Goal: Find specific page/section

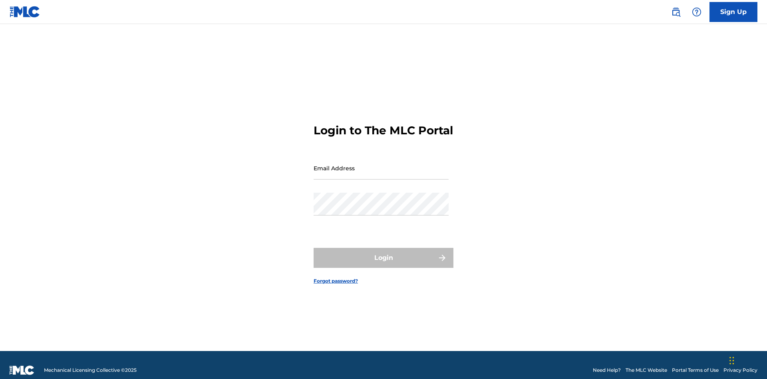
scroll to position [10, 0]
click at [381, 164] on input "Email Address" at bounding box center [381, 168] width 135 height 23
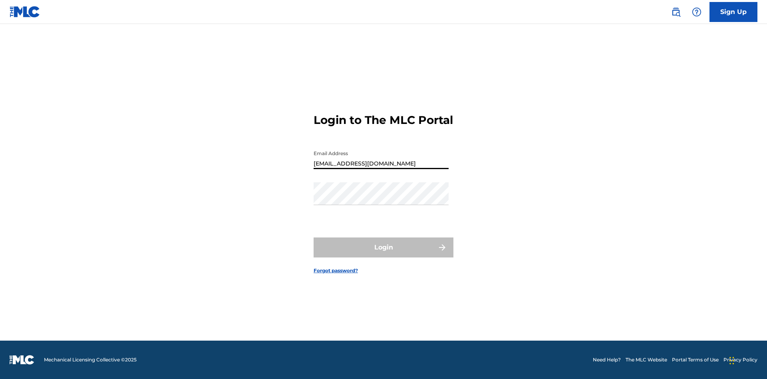
type input "[EMAIL_ADDRESS][DOMAIN_NAME]"
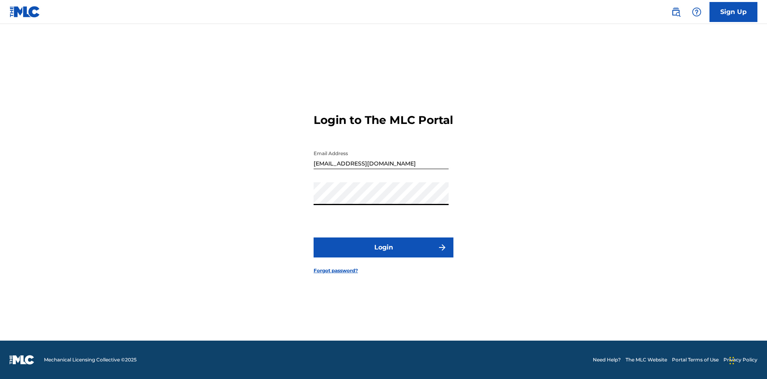
click at [384, 254] on button "Login" at bounding box center [384, 247] width 140 height 20
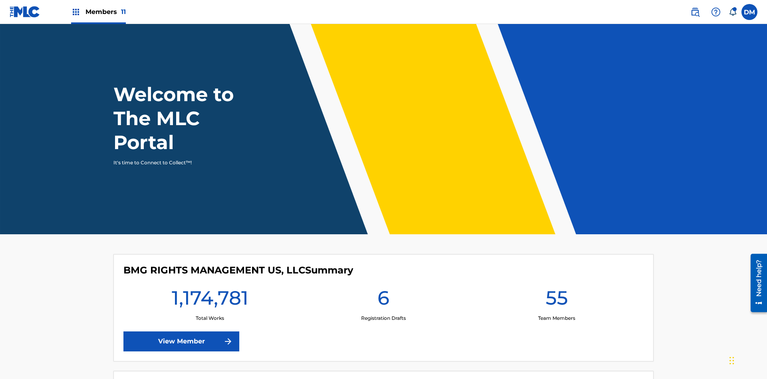
click at [98, 12] on span "Members 11" at bounding box center [106, 11] width 40 height 9
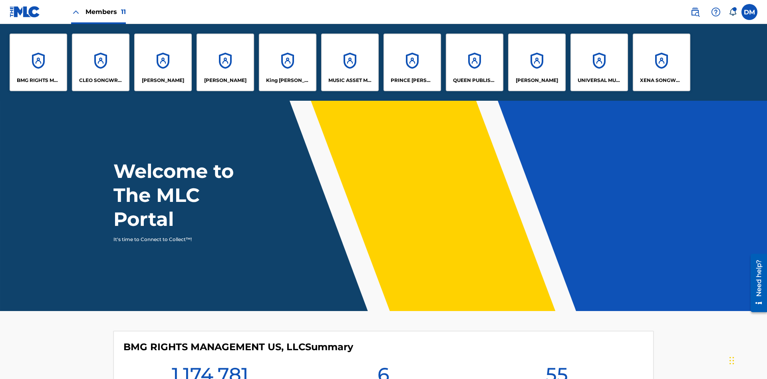
click at [599, 80] on p "UNIVERSAL MUSIC PUB GROUP" at bounding box center [600, 80] width 44 height 7
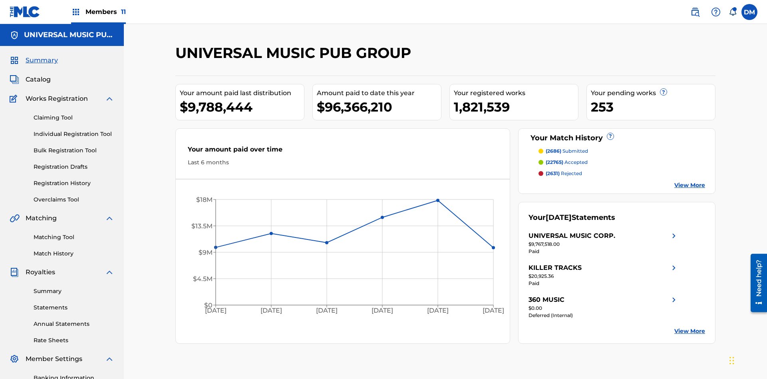
click at [38, 75] on span "Catalog" at bounding box center [38, 80] width 25 height 10
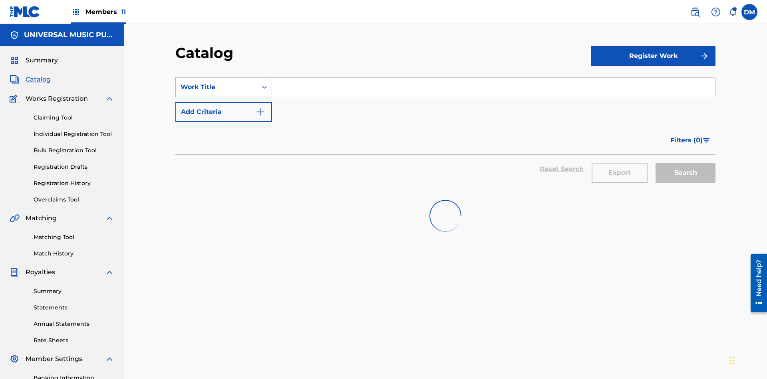
click at [217, 82] on div "Work Title" at bounding box center [217, 87] width 72 height 10
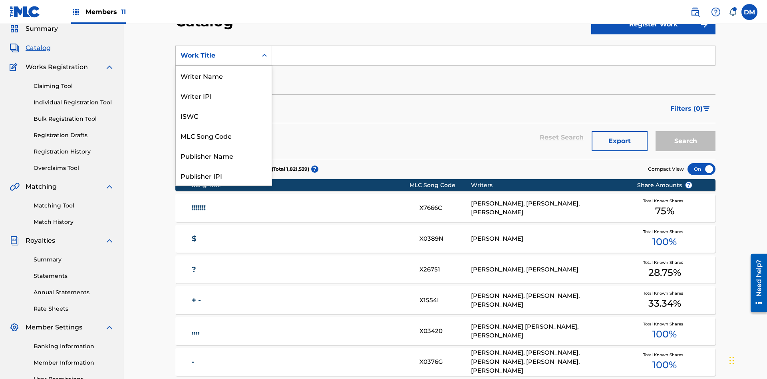
scroll to position [120, 0]
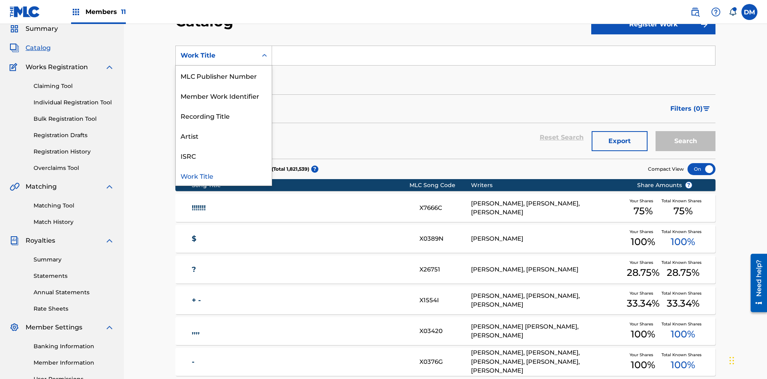
click at [224, 26] on div "MLC Song Code" at bounding box center [224, 16] width 96 height 20
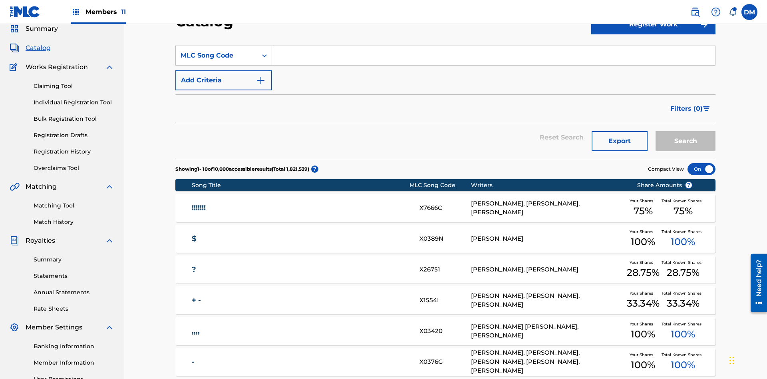
scroll to position [0, 0]
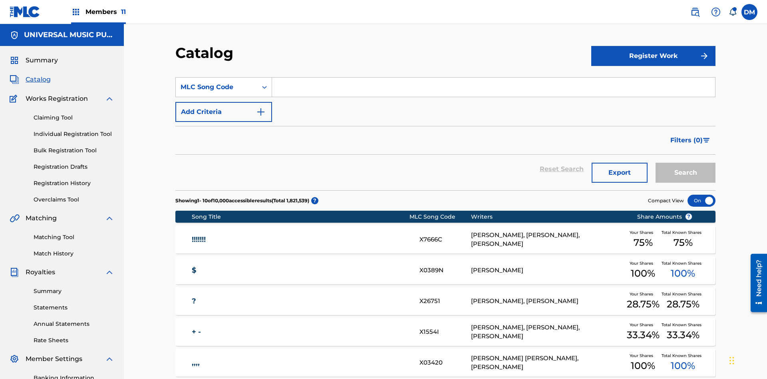
click at [493, 78] on input "Search Form" at bounding box center [493, 87] width 443 height 19
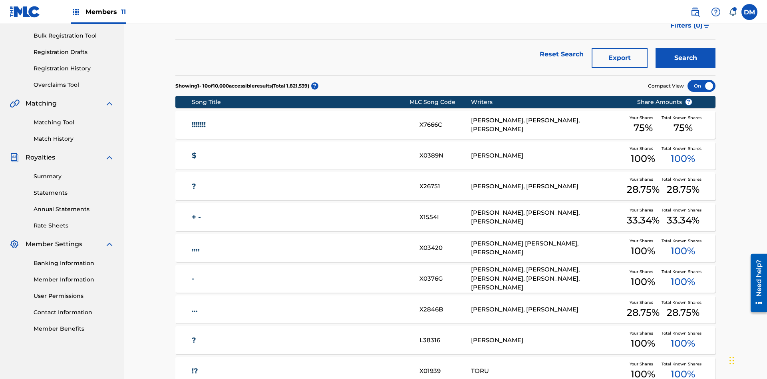
type input "N2995H"
click at [686, 58] on button "Search" at bounding box center [686, 58] width 60 height 20
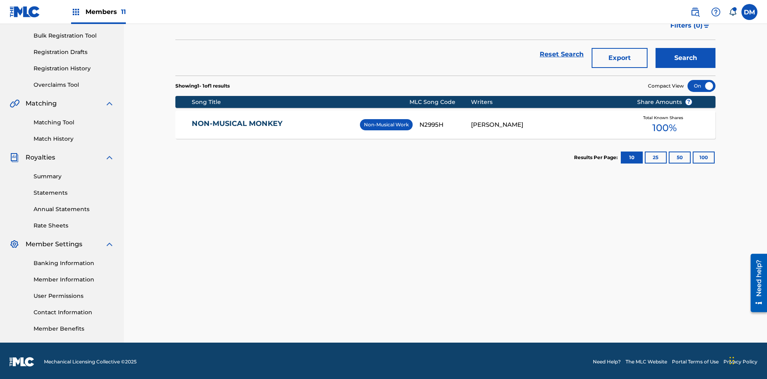
scroll to position [117, 0]
